Goal: Task Accomplishment & Management: Manage account settings

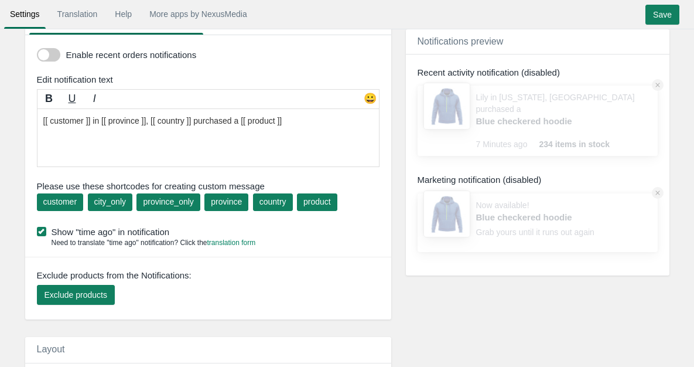
scroll to position [59, 0]
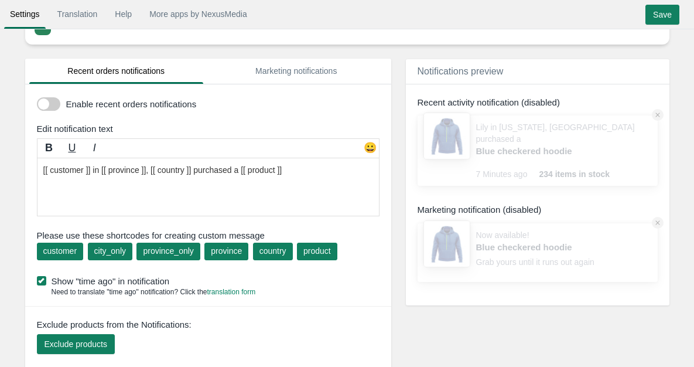
drag, startPoint x: 47, startPoint y: 104, endPoint x: 72, endPoint y: 116, distance: 27.5
click at [49, 104] on span at bounding box center [48, 103] width 23 height 13
click at [37, 100] on input "checkbox" at bounding box center [37, 100] width 0 height 0
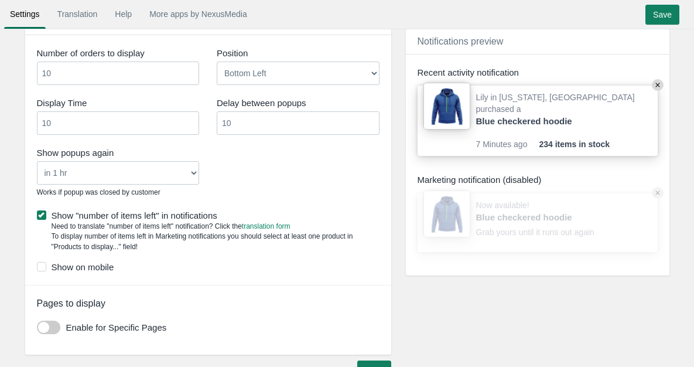
scroll to position [790, 0]
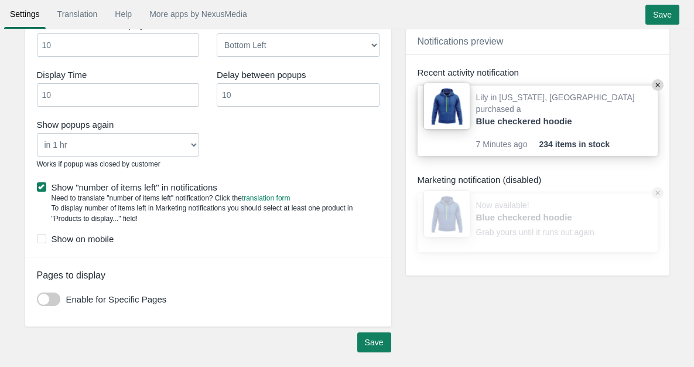
click at [52, 298] on span at bounding box center [48, 298] width 23 height 13
click at [37, 295] on input "checkbox" at bounding box center [37, 295] width 0 height 0
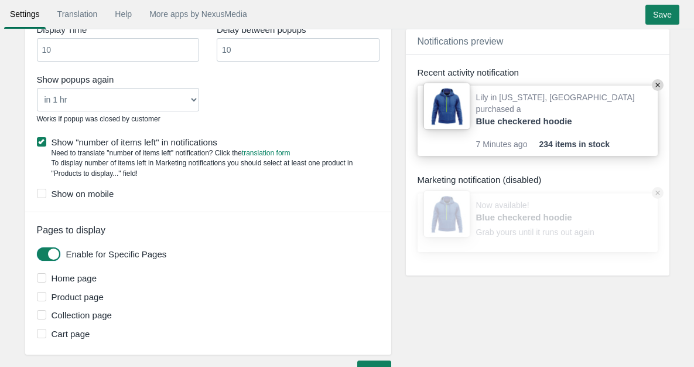
scroll to position [863, 0]
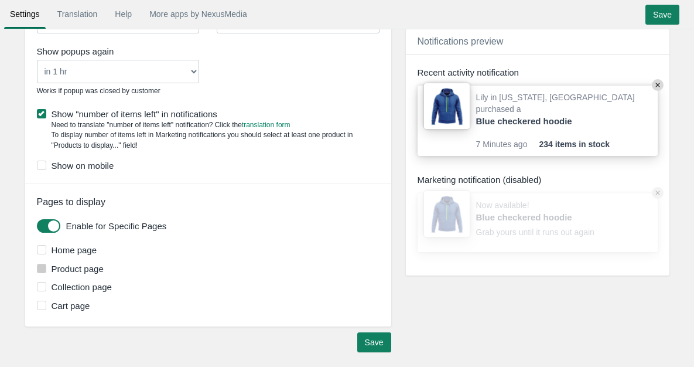
click at [40, 270] on span at bounding box center [41, 268] width 9 height 9
click at [104, 265] on input "Product page" at bounding box center [104, 265] width 0 height 0
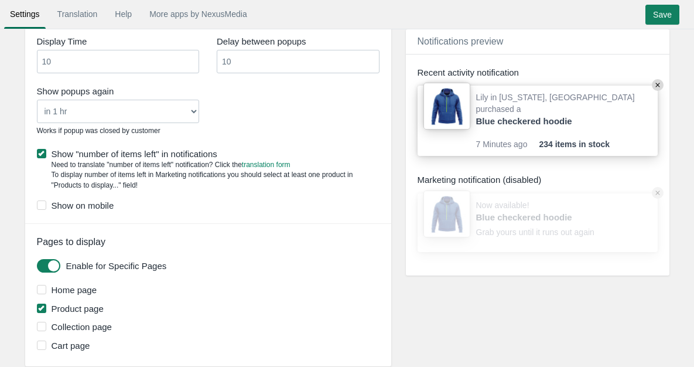
scroll to position [804, 0]
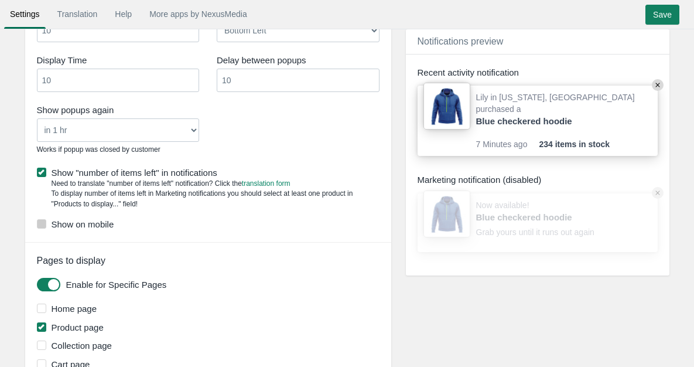
click at [42, 229] on label "Show on mobile" at bounding box center [208, 224] width 343 height 12
click at [114, 220] on input "Show on mobile" at bounding box center [114, 220] width 0 height 0
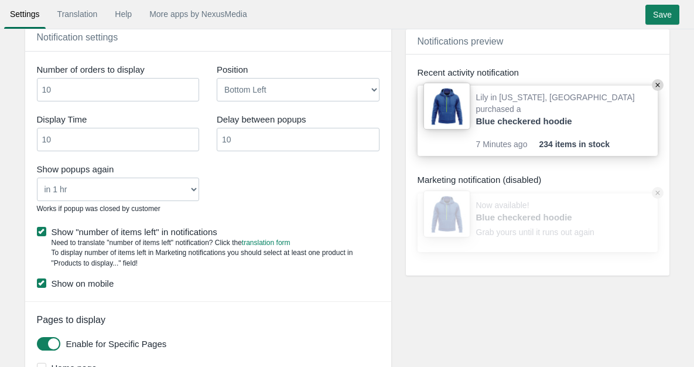
scroll to position [746, 0]
click at [172, 190] on select "Never in 1 hr in 4 hrs in 8 hrs in 24 hrs" at bounding box center [118, 188] width 163 height 23
click at [37, 177] on select "Never in 1 hr in 4 hrs in 8 hrs in 24 hrs" at bounding box center [118, 188] width 163 height 23
click at [263, 200] on div "Show popups again Never in 1 hr in 4 hrs in 8 hrs in 24 hrs Works if popup was …" at bounding box center [208, 189] width 360 height 60
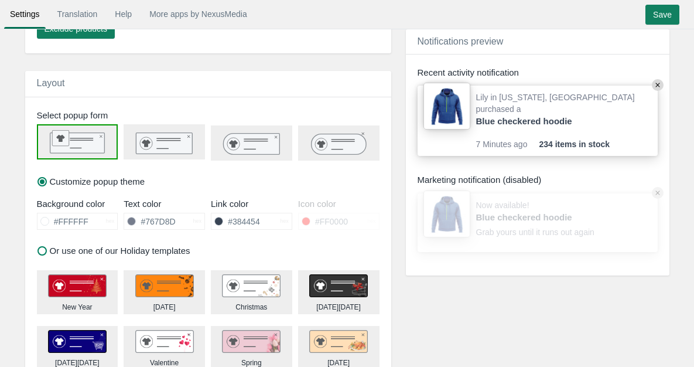
scroll to position [394, 0]
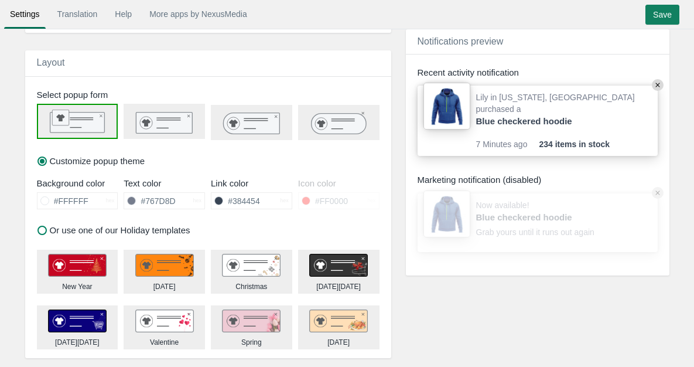
drag, startPoint x: 445, startPoint y: 289, endPoint x: 370, endPoint y: 255, distance: 81.8
click at [444, 289] on div "Notifications preview Show Recent activity notification Lily in California, Uni…" at bounding box center [529, 169] width 246 height 252
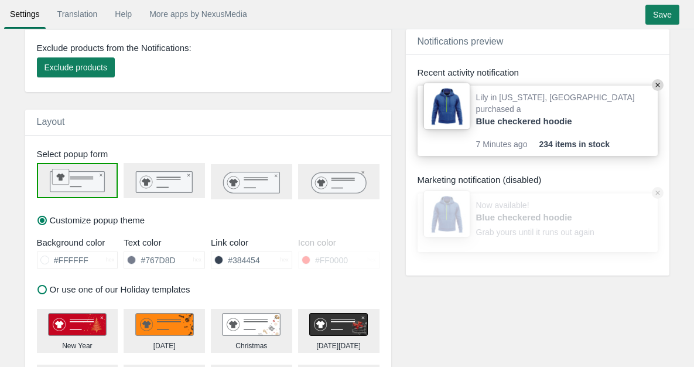
scroll to position [336, 0]
drag, startPoint x: 113, startPoint y: 149, endPoint x: 33, endPoint y: 153, distance: 79.8
click at [33, 153] on div "Select popup form" at bounding box center [211, 153] width 366 height 12
click at [424, 284] on div "Notifications preview Show Recent activity notification Lily in California, Uni…" at bounding box center [529, 158] width 246 height 258
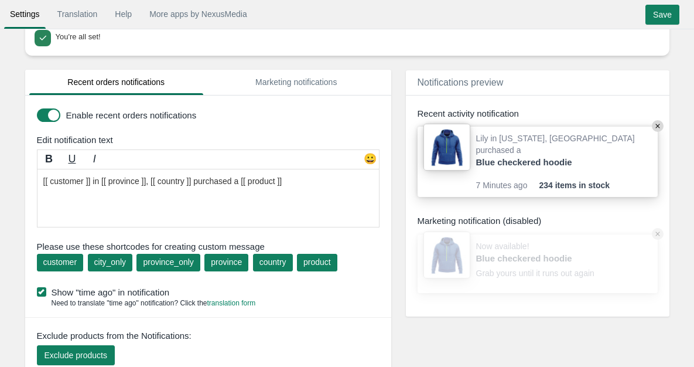
scroll to position [43, 0]
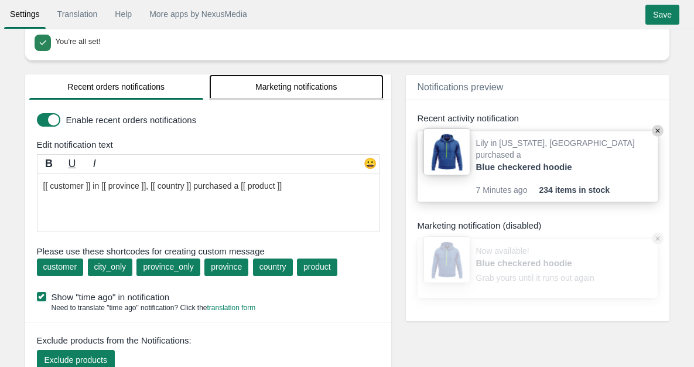
click at [318, 88] on link "Marketing notifications" at bounding box center [296, 86] width 175 height 25
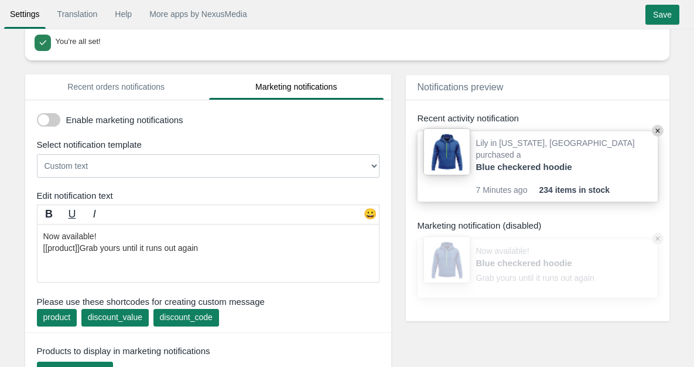
click at [327, 165] on select "Custom text [[discount_value]] OFF everything! Hurry, the offer expires soon! U…" at bounding box center [208, 165] width 343 height 23
select select "2"
click at [37, 154] on select "Custom text [[discount_value]] OFF everything! Hurry, the offer expires soon! U…" at bounding box center [208, 165] width 343 height 23
type textarea "[DATE] only! Get [[discount_value]] OFF [[product]]Use code: [[discount_code]]"
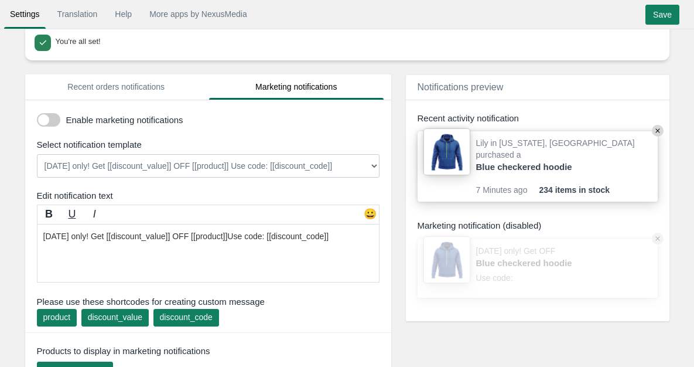
click at [195, 165] on select "Custom text [[discount_value]] OFF everything! Hurry, the offer expires soon! U…" at bounding box center [208, 165] width 343 height 23
select select "10"
click at [37, 154] on select "Custom text [[discount_value]] OFF everything! Hurry, the offer expires soon! U…" at bounding box center [208, 165] width 343 height 23
type textarea "Selling out fast! [[product]]Grab yours while it's available"
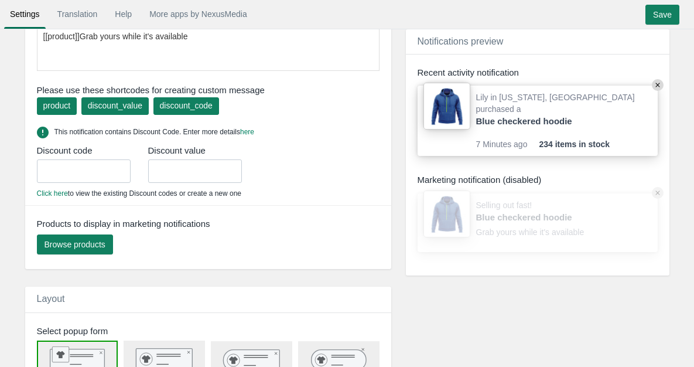
scroll to position [277, 0]
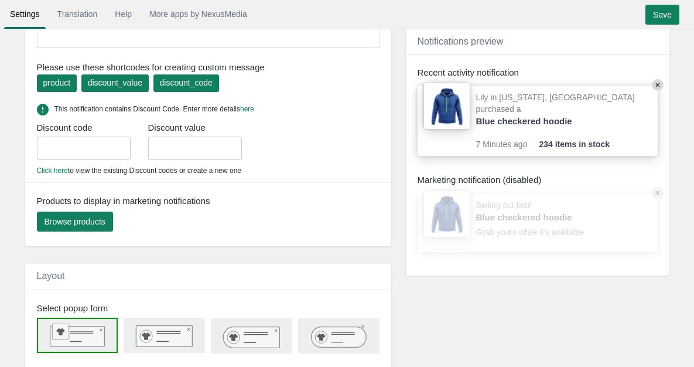
click at [65, 232] on div "Enable marketing notifications Select notification template Now available! [[pr…" at bounding box center [208, 51] width 366 height 371
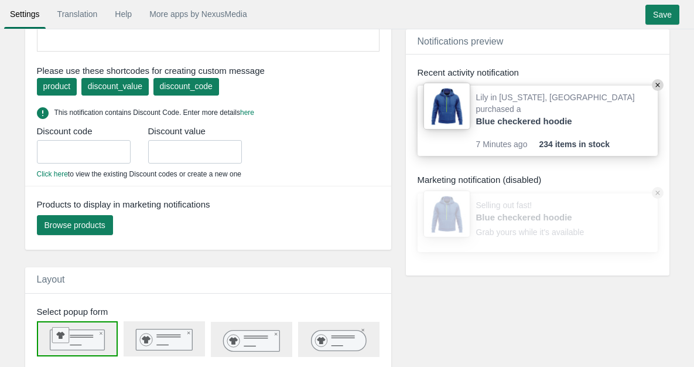
scroll to position [219, 0]
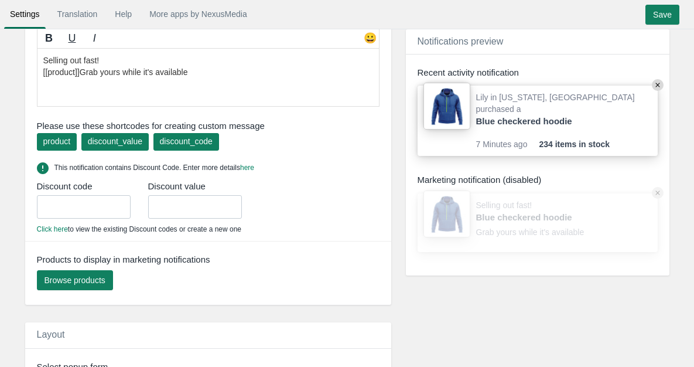
click at [104, 208] on input "text" at bounding box center [84, 206] width 94 height 23
click at [192, 203] on input "text" at bounding box center [195, 206] width 94 height 23
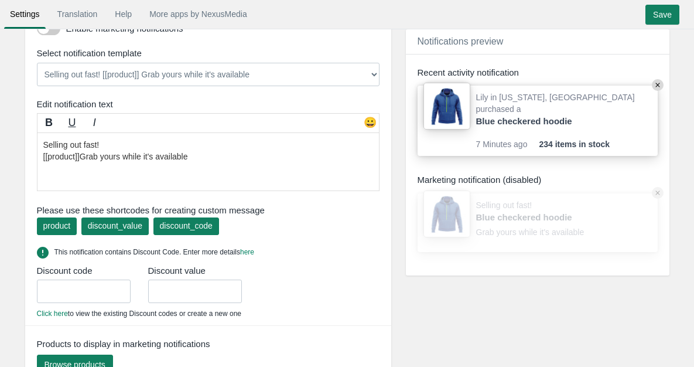
scroll to position [80, 0]
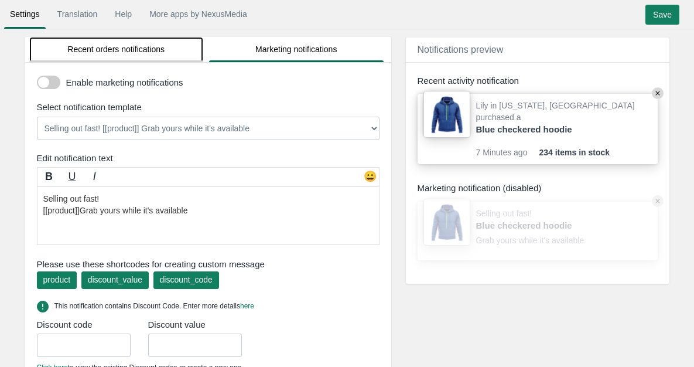
click at [165, 59] on link "Recent orders notifications" at bounding box center [116, 49] width 175 height 25
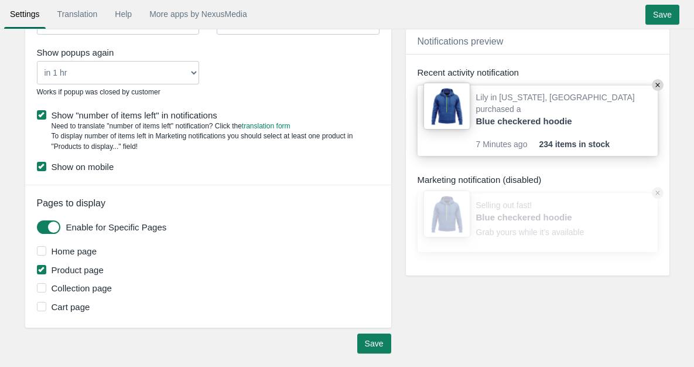
scroll to position [863, 0]
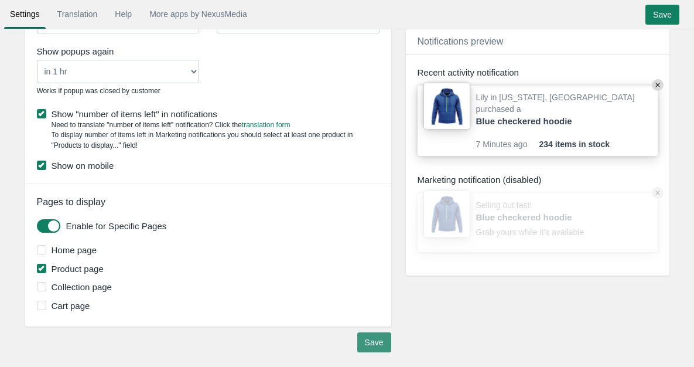
click at [360, 338] on input "Save" at bounding box center [374, 342] width 34 height 20
click at [379, 334] on input "Save" at bounding box center [374, 342] width 34 height 20
click at [376, 349] on input "Save" at bounding box center [374, 342] width 34 height 20
click at [376, 347] on input "Save" at bounding box center [374, 342] width 34 height 20
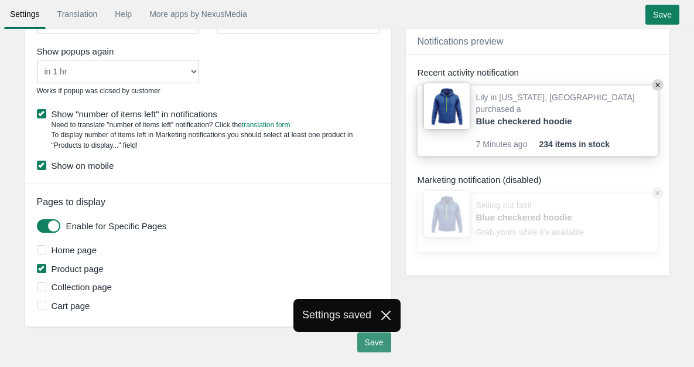
click at [376, 347] on input "Save" at bounding box center [374, 342] width 34 height 20
click at [452, 315] on div "Settings saved" at bounding box center [347, 315] width 694 height 33
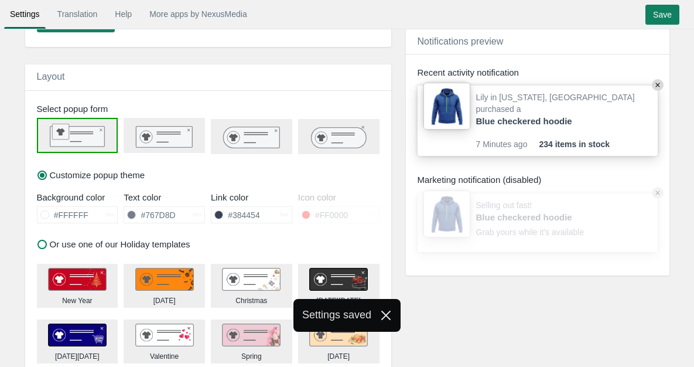
scroll to position [277, 0]
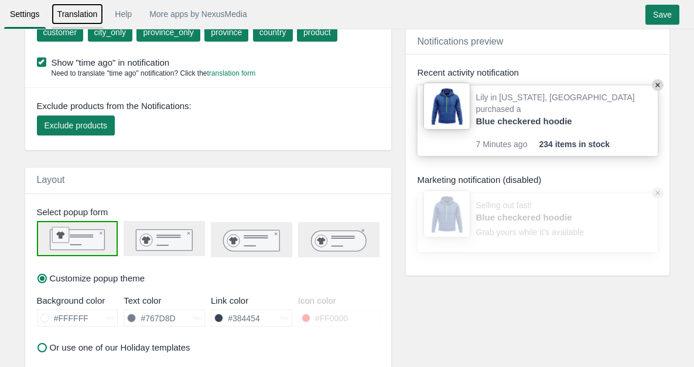
click at [84, 18] on link "Translation" at bounding box center [78, 14] width 52 height 21
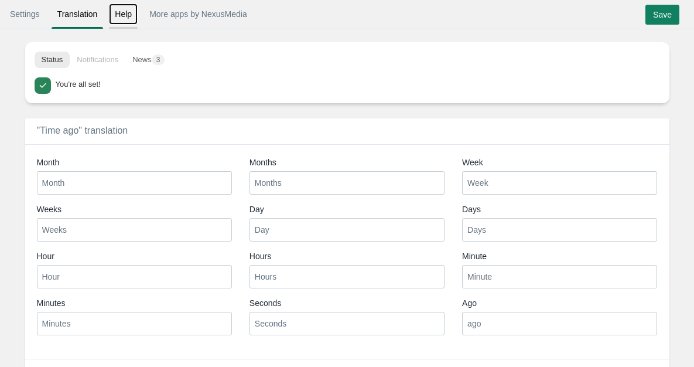
click at [122, 17] on link "Help" at bounding box center [123, 14] width 29 height 21
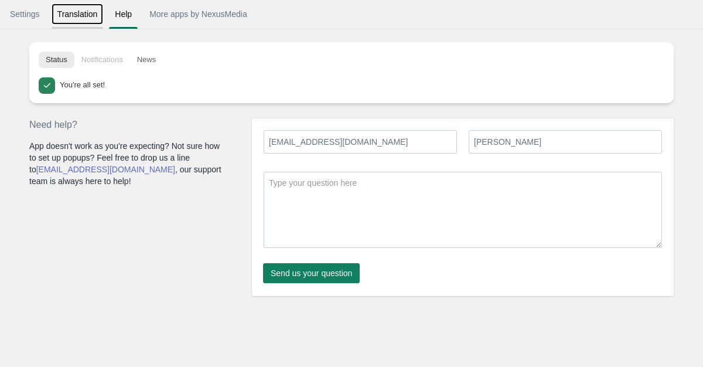
click at [90, 19] on link "Translation" at bounding box center [78, 14] width 52 height 21
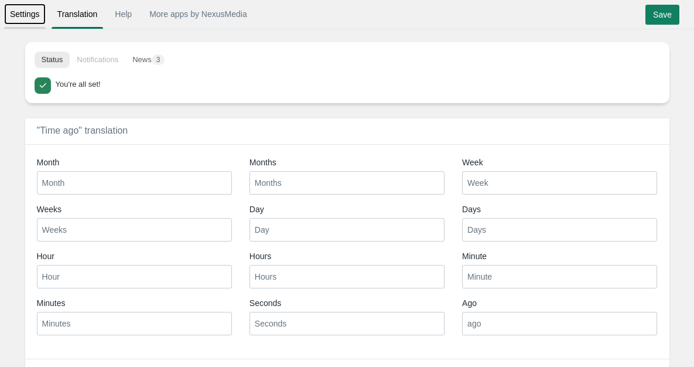
click at [21, 16] on link "Settings" at bounding box center [25, 14] width 42 height 21
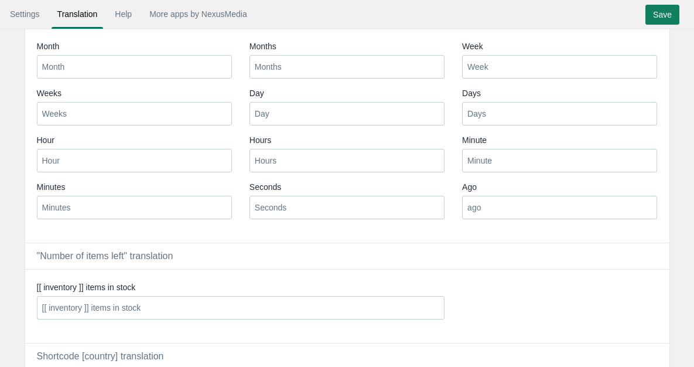
scroll to position [117, 0]
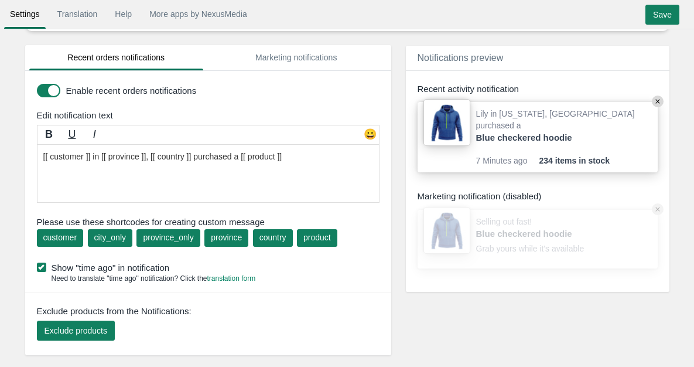
scroll to position [59, 0]
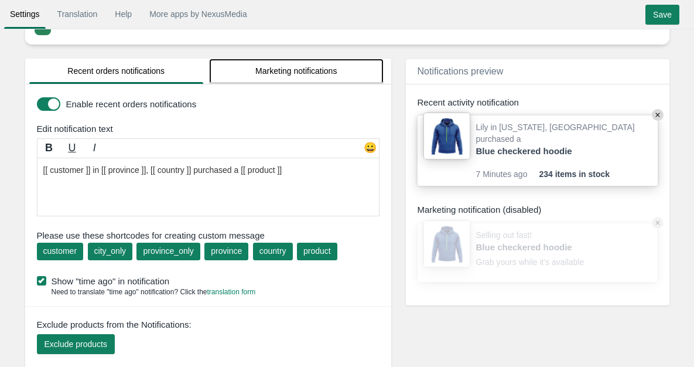
click at [318, 74] on link "Marketing notifications" at bounding box center [296, 71] width 175 height 25
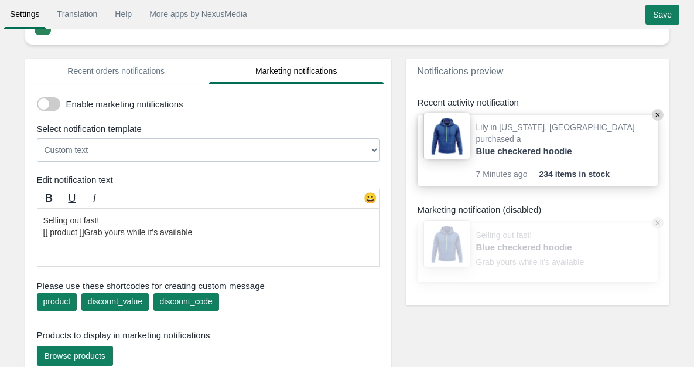
click at [367, 151] on select "Custom text [[discount_value]] OFF everything! Hurry, the offer expires soon! U…" at bounding box center [208, 149] width 343 height 23
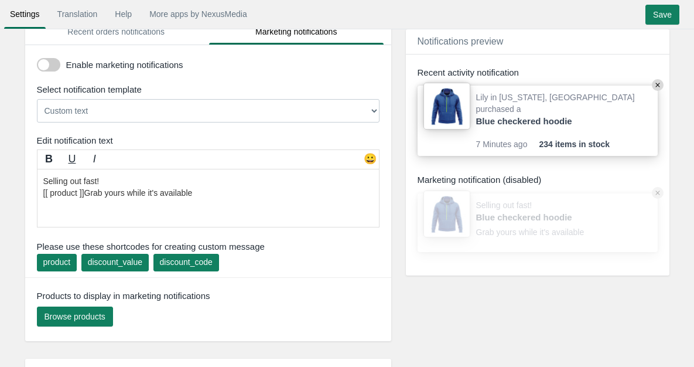
scroll to position [117, 0]
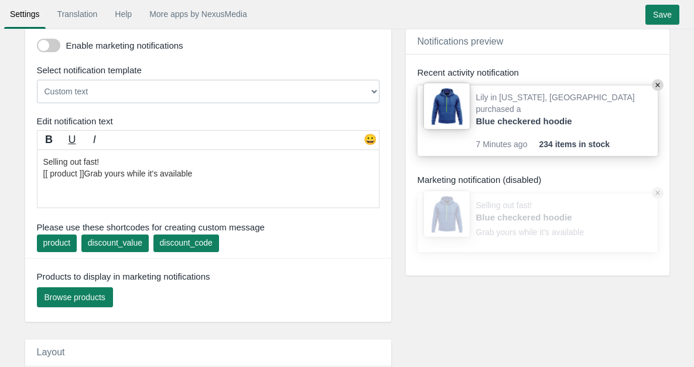
click at [210, 97] on select "Custom text [[discount_value]] OFF everything! Hurry, the offer expires soon! U…" at bounding box center [208, 91] width 343 height 23
select select "10"
click at [37, 80] on select "Custom text [[discount_value]] OFF everything! Hurry, the offer expires soon! U…" at bounding box center [208, 91] width 343 height 23
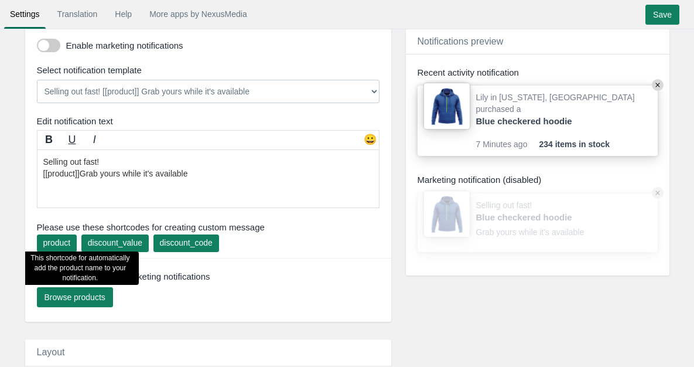
click at [60, 244] on div "product" at bounding box center [57, 243] width 28 height 12
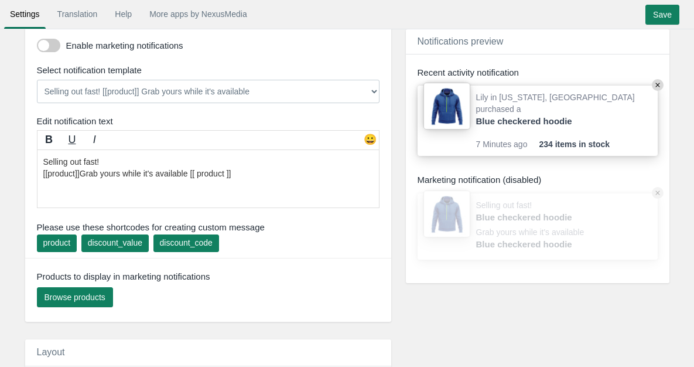
drag, startPoint x: 264, startPoint y: 178, endPoint x: 190, endPoint y: 189, distance: 74.6
click at [190, 189] on textarea "Selling out fast! [[product]]Grab yours while it's available [[ product ]]" at bounding box center [208, 178] width 343 height 59
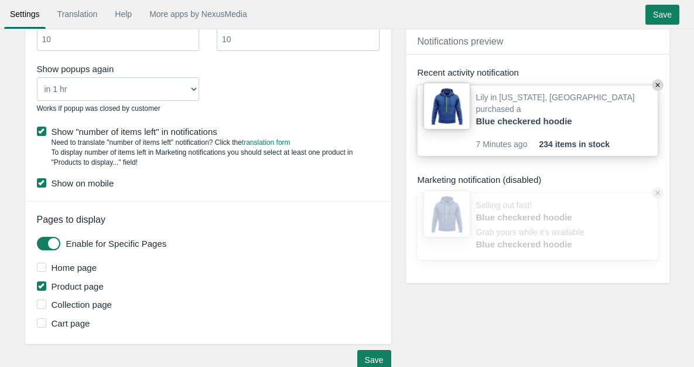
scroll to position [875, 0]
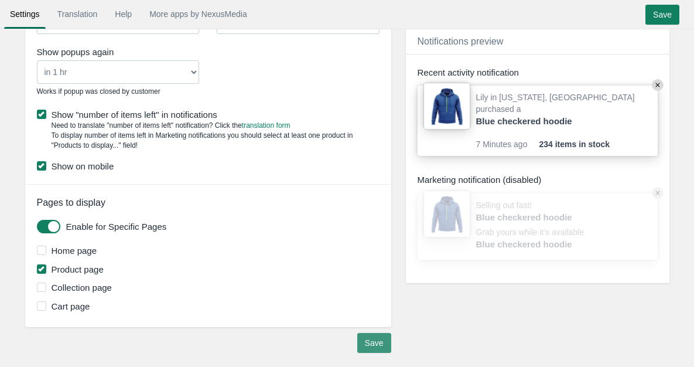
click at [378, 340] on input "Save" at bounding box center [374, 343] width 34 height 20
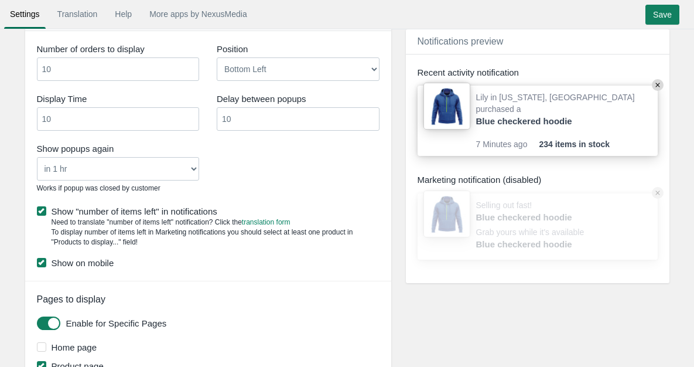
scroll to position [757, 0]
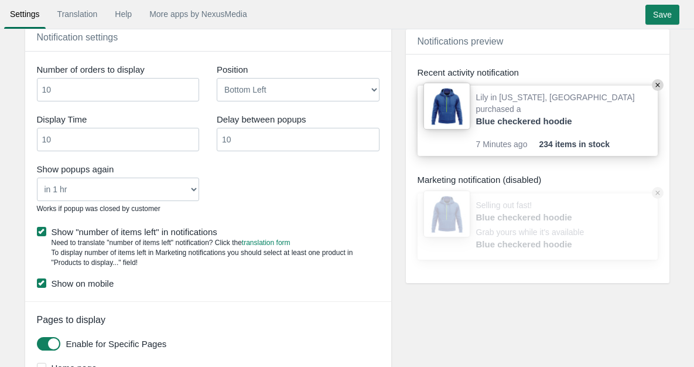
click at [261, 91] on select "Bottom Left Bottom Right Top Left Top Right" at bounding box center [298, 89] width 163 height 23
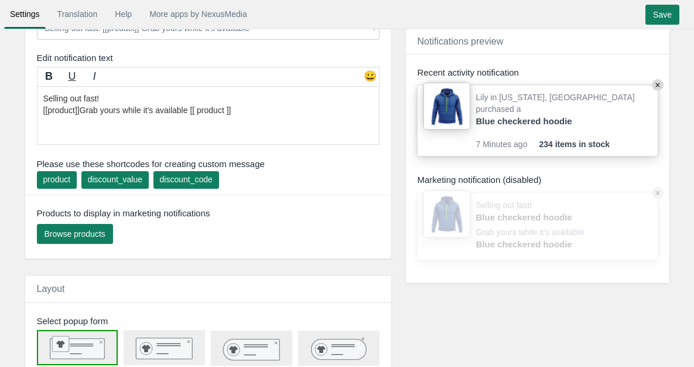
scroll to position [172, 0]
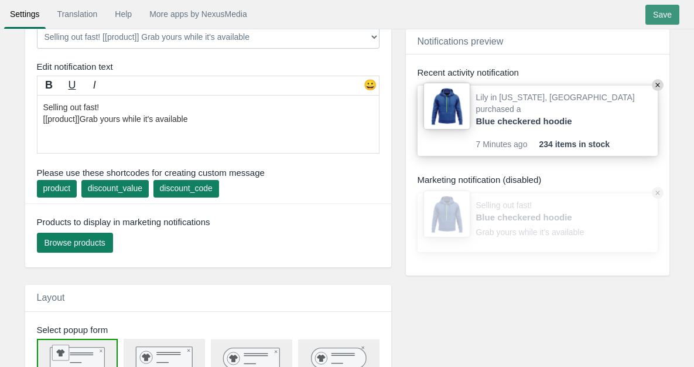
type textarea "Selling out fast! [[product]]Grab yours while it's available"
drag, startPoint x: 661, startPoint y: 9, endPoint x: 655, endPoint y: 18, distance: 11.1
click at [662, 9] on input "Save" at bounding box center [663, 15] width 34 height 20
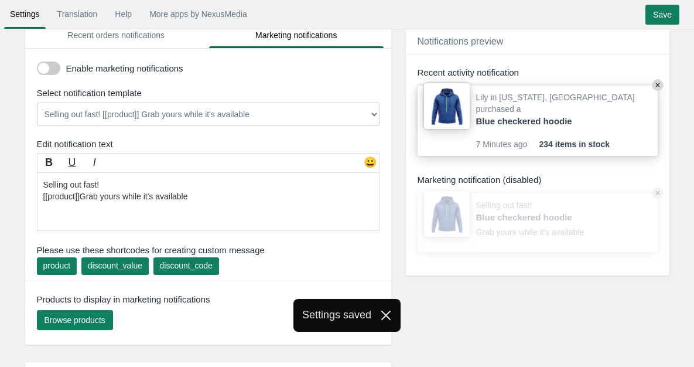
scroll to position [113, 0]
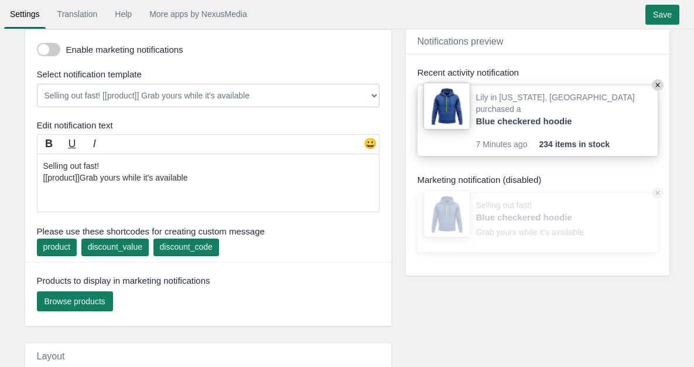
click at [42, 47] on span at bounding box center [48, 49] width 23 height 13
click at [37, 45] on input "checkbox" at bounding box center [37, 45] width 0 height 0
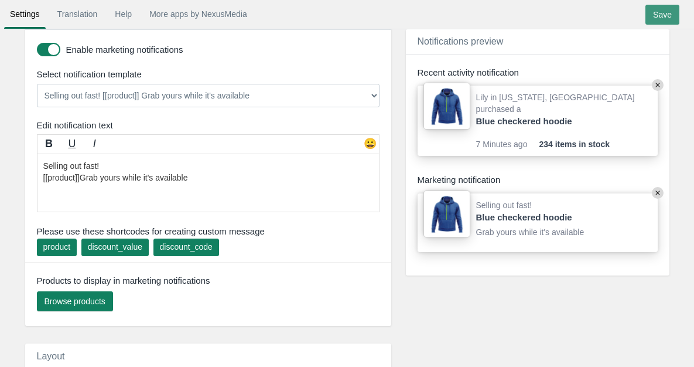
click at [652, 10] on input "Save" at bounding box center [663, 15] width 34 height 20
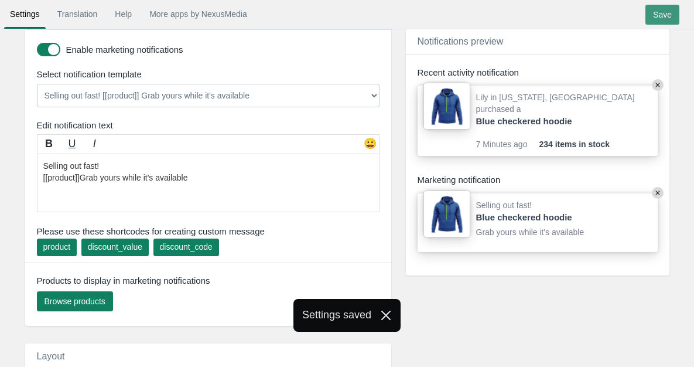
click at [654, 12] on input "Save" at bounding box center [663, 15] width 34 height 20
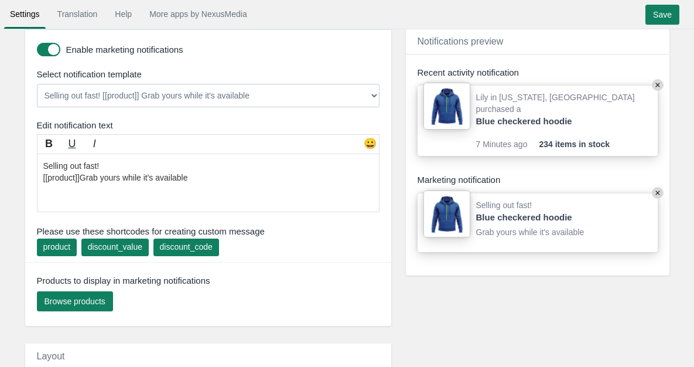
scroll to position [0, 0]
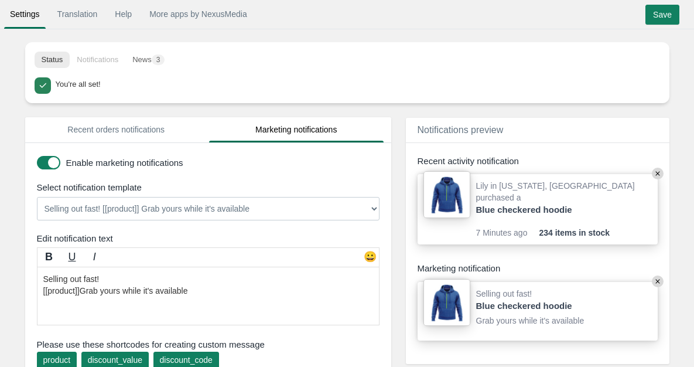
click at [97, 58] on li "Notifications" at bounding box center [98, 60] width 56 height 16
click at [107, 64] on li "Notifications" at bounding box center [98, 60] width 56 height 16
click at [107, 62] on li "Notifications" at bounding box center [98, 60] width 56 height 16
drag, startPoint x: 107, startPoint y: 62, endPoint x: 134, endPoint y: 56, distance: 27.6
click at [108, 61] on li "Notifications" at bounding box center [98, 60] width 56 height 16
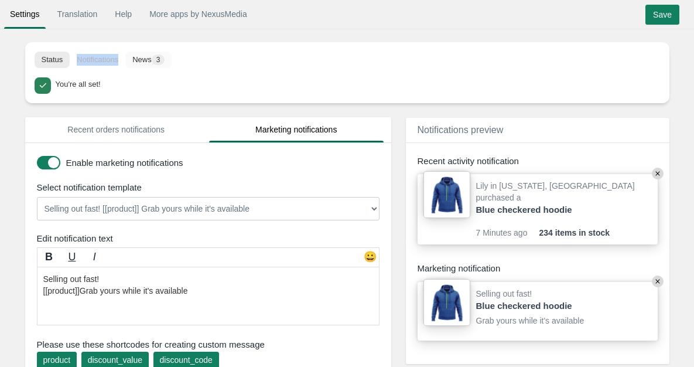
click at [145, 55] on button "News 3" at bounding box center [148, 60] width 46 height 16
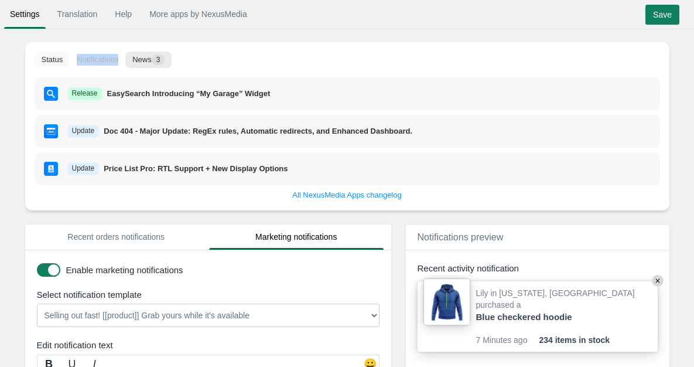
click at [61, 58] on button "Status" at bounding box center [53, 60] width 36 height 16
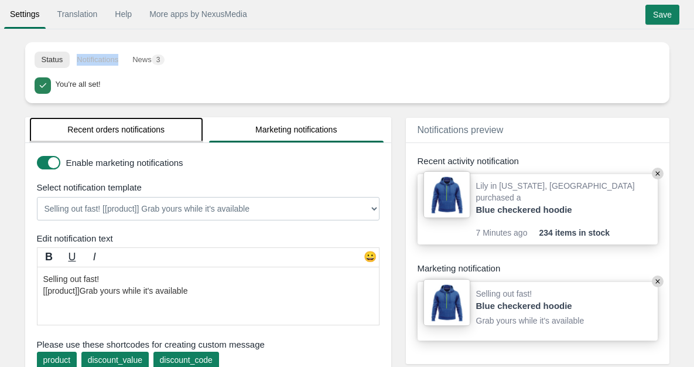
click at [93, 129] on link "Recent orders notifications" at bounding box center [116, 129] width 175 height 25
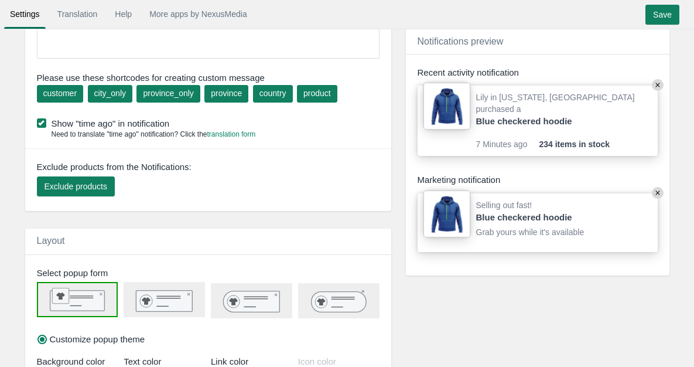
scroll to position [234, 0]
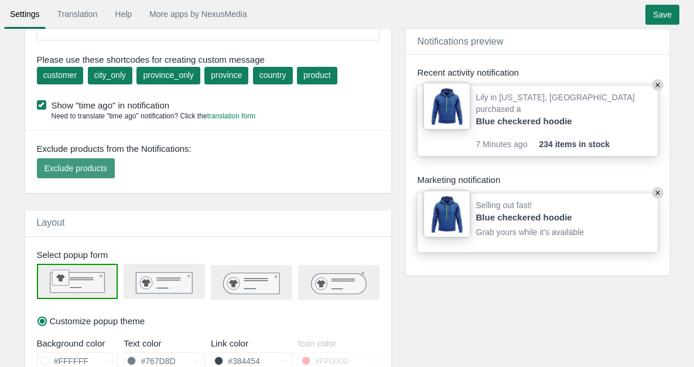
click at [94, 168] on span "Exclude products" at bounding box center [76, 167] width 63 height 9
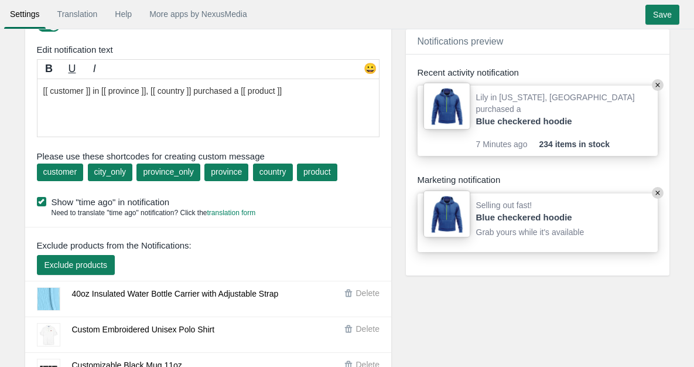
scroll to position [117, 0]
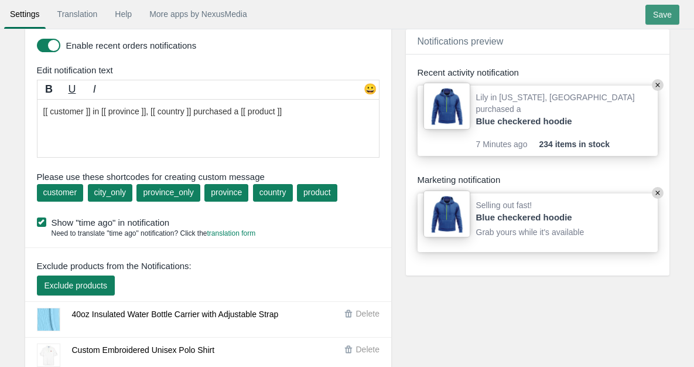
click at [655, 19] on input "Save" at bounding box center [663, 15] width 34 height 20
drag, startPoint x: 524, startPoint y: 71, endPoint x: 418, endPoint y: 70, distance: 105.5
click at [418, 70] on div "Recent activity notification" at bounding box center [538, 72] width 240 height 12
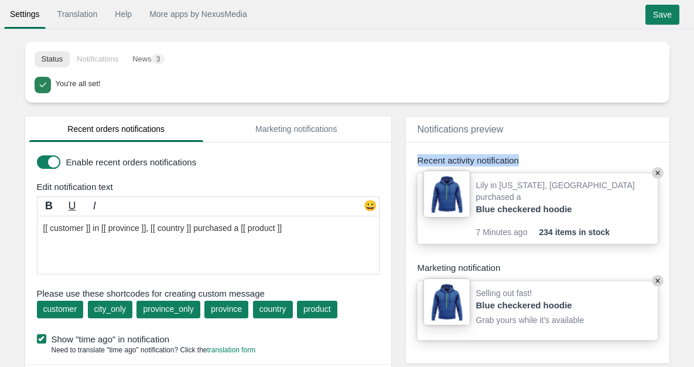
scroll to position [0, 0]
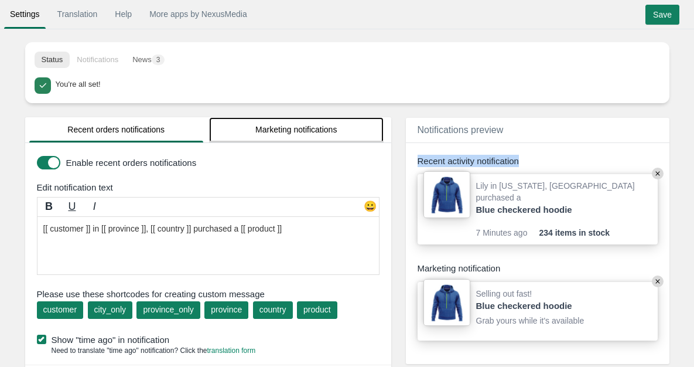
drag, startPoint x: 248, startPoint y: 128, endPoint x: 277, endPoint y: 131, distance: 28.9
click at [249, 128] on link "Marketing notifications" at bounding box center [296, 129] width 175 height 25
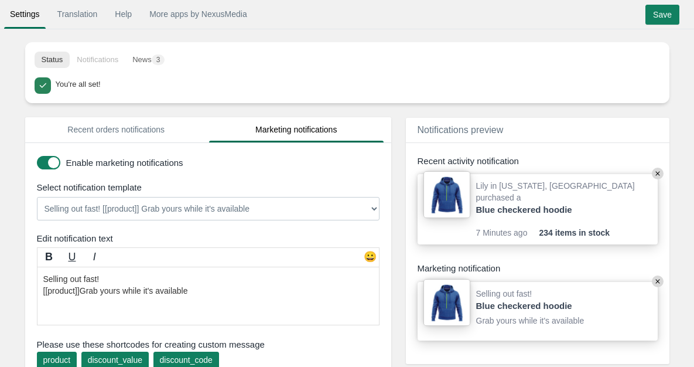
click at [47, 162] on span at bounding box center [48, 162] width 23 height 13
click at [37, 158] on input "checkbox" at bounding box center [37, 158] width 0 height 0
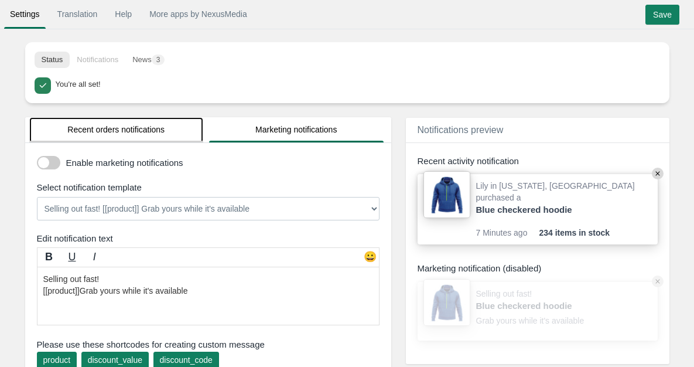
click at [98, 131] on link "Recent orders notifications" at bounding box center [116, 129] width 175 height 25
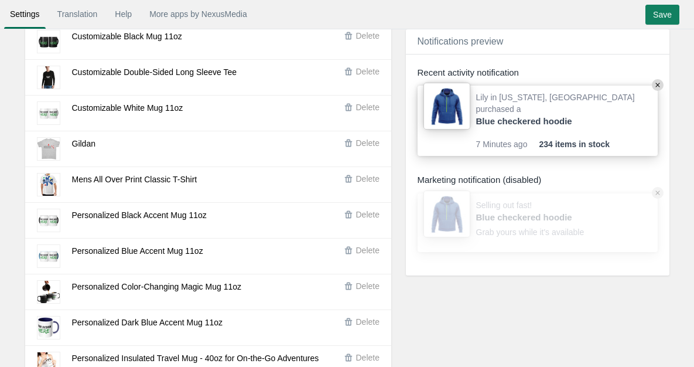
scroll to position [469, 0]
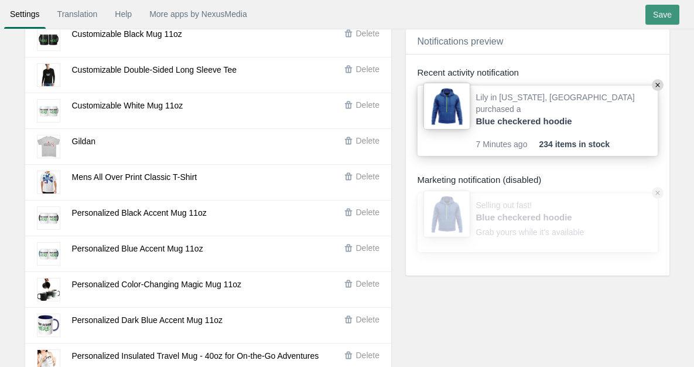
click at [663, 12] on input "Save" at bounding box center [663, 15] width 34 height 20
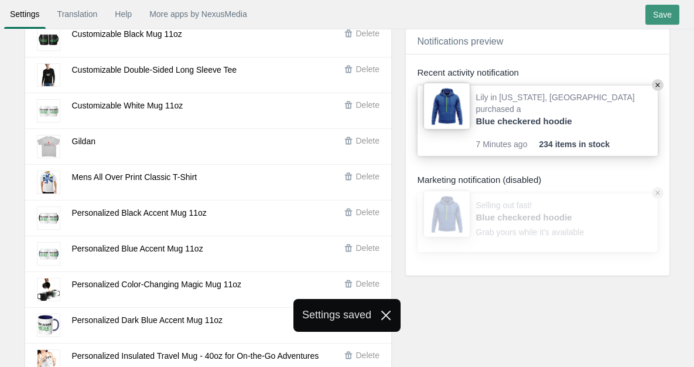
click at [667, 14] on input "Save" at bounding box center [663, 15] width 34 height 20
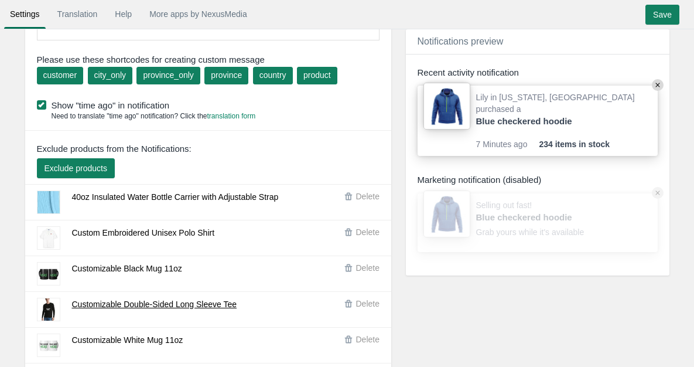
scroll to position [0, 0]
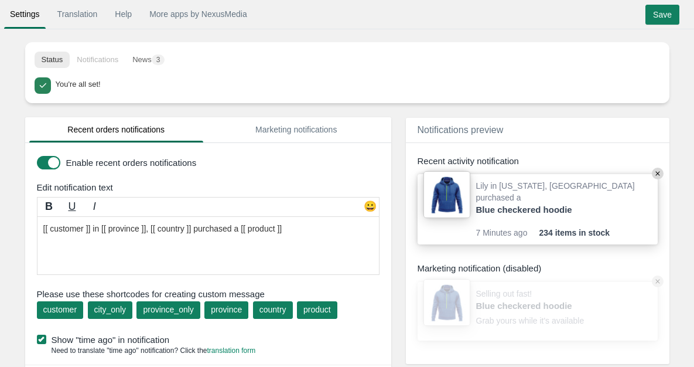
drag, startPoint x: 56, startPoint y: 161, endPoint x: 84, endPoint y: 153, distance: 29.1
click at [56, 161] on span at bounding box center [48, 162] width 23 height 13
click at [37, 158] on input "checkbox" at bounding box center [37, 158] width 0 height 0
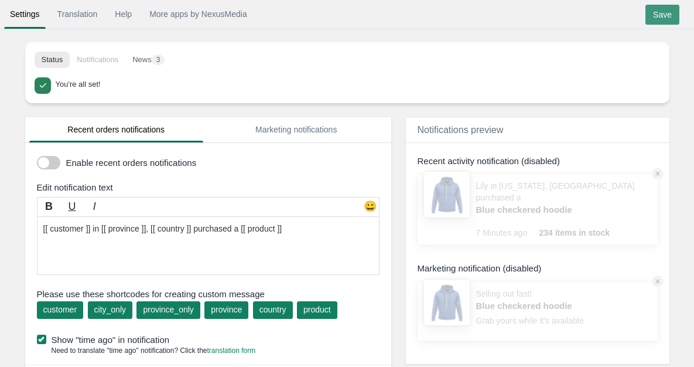
click at [663, 7] on input "Save" at bounding box center [663, 15] width 34 height 20
click at [80, 8] on link "Translation" at bounding box center [78, 14] width 52 height 21
click at [20, 18] on link "Settings" at bounding box center [25, 14] width 42 height 21
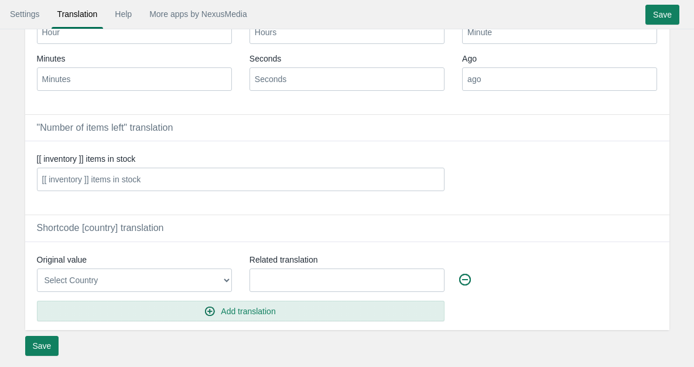
scroll to position [247, 0]
click at [20, 20] on link "Settings" at bounding box center [25, 14] width 42 height 21
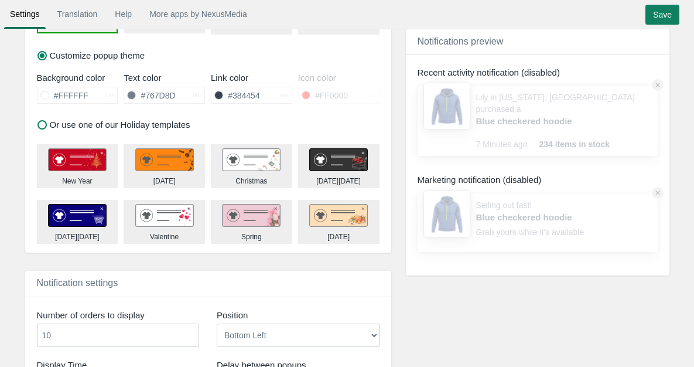
scroll to position [1406, 0]
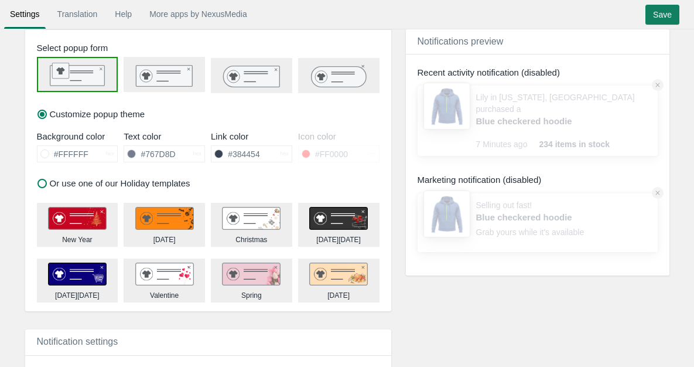
click at [166, 81] on rect at bounding box center [164, 75] width 56 height 21
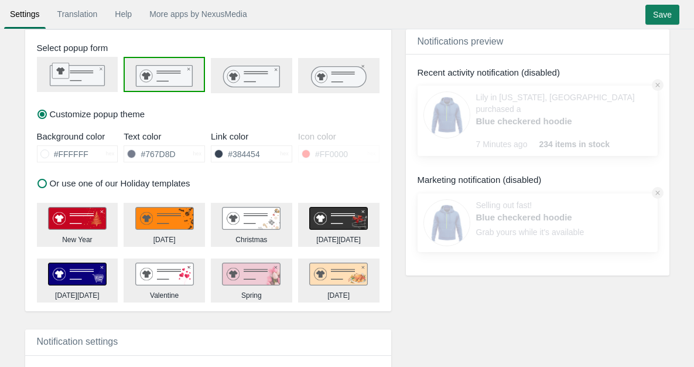
click at [265, 86] on icon at bounding box center [251, 76] width 56 height 21
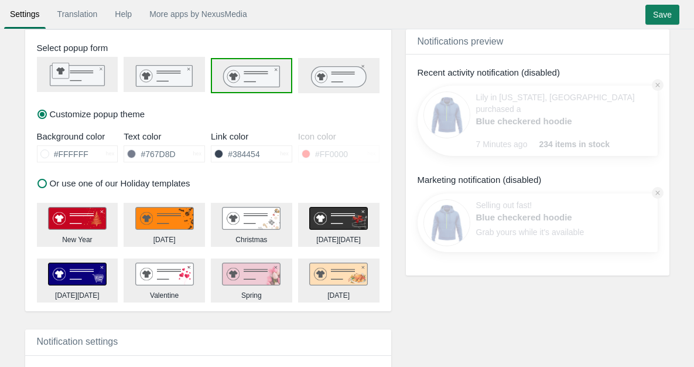
click at [321, 85] on icon at bounding box center [338, 76] width 54 height 21
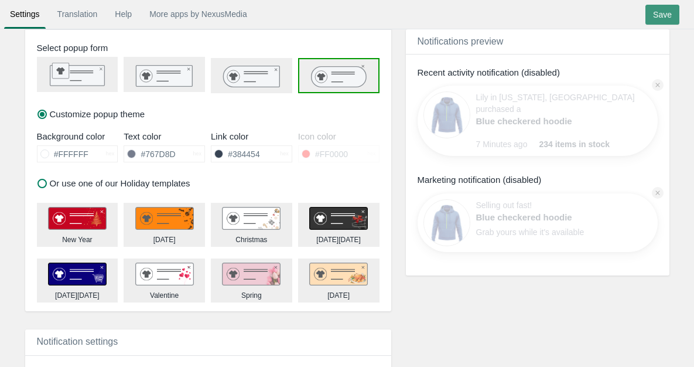
click at [663, 11] on input "Save" at bounding box center [663, 15] width 34 height 20
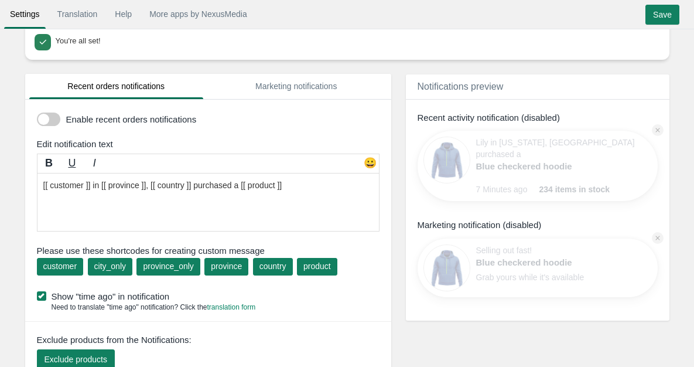
scroll to position [0, 0]
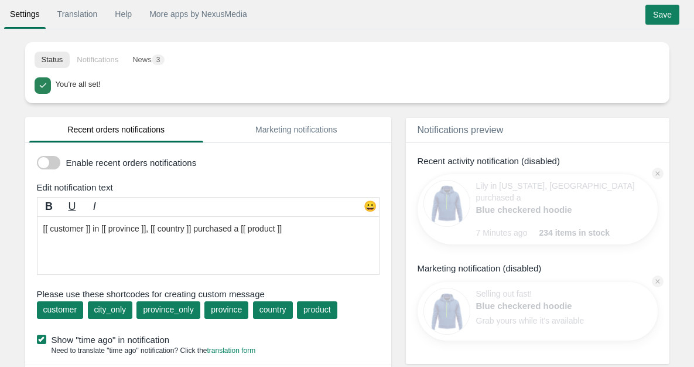
drag, startPoint x: 53, startPoint y: 158, endPoint x: 78, endPoint y: 151, distance: 26.0
click at [53, 158] on span at bounding box center [48, 162] width 23 height 13
click at [37, 158] on input "checkbox" at bounding box center [37, 158] width 0 height 0
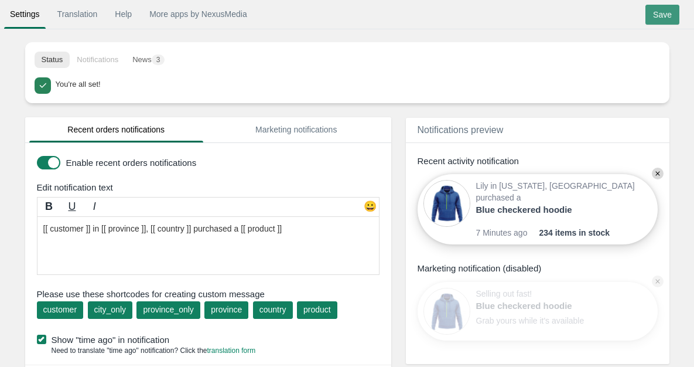
click at [658, 12] on input "Save" at bounding box center [663, 15] width 34 height 20
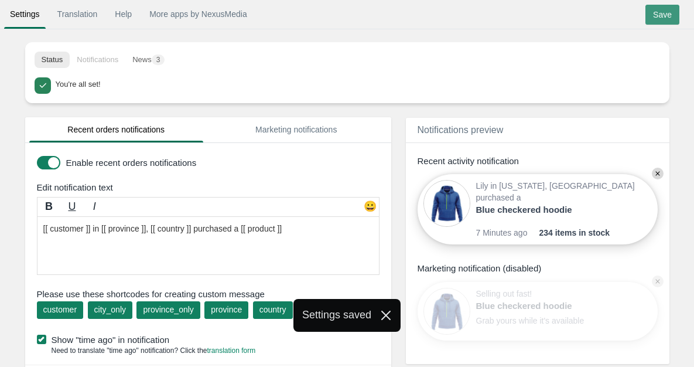
click at [663, 12] on input "Save" at bounding box center [663, 15] width 34 height 20
